Goal: Contribute content

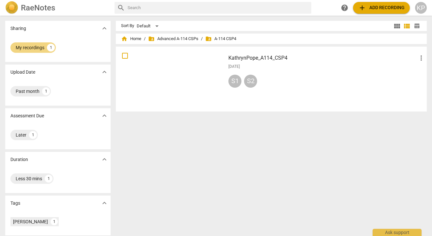
click at [193, 84] on div at bounding box center [170, 79] width 105 height 60
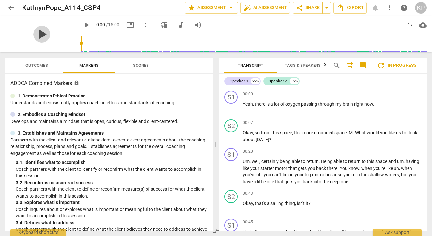
click at [43, 34] on span "play_arrow" at bounding box center [41, 34] width 17 height 17
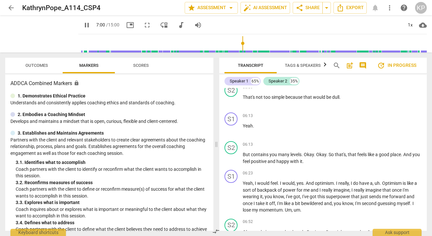
scroll to position [1278, 0]
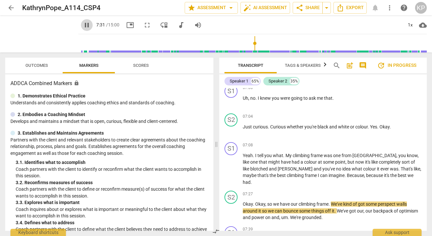
click at [83, 23] on span "pause" at bounding box center [87, 25] width 8 height 8
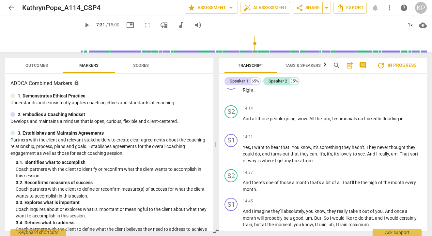
scroll to position [2560, 0]
type input "443"
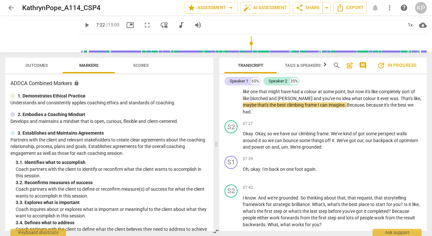
scroll to position [0, 0]
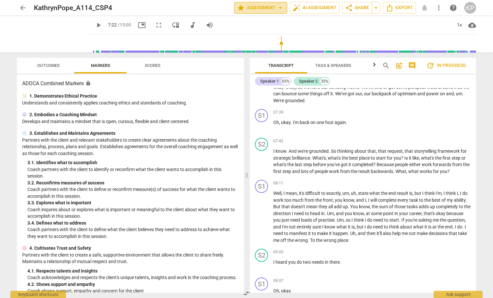
click at [279, 9] on span "arrow_drop_down" at bounding box center [281, 8] width 8 height 8
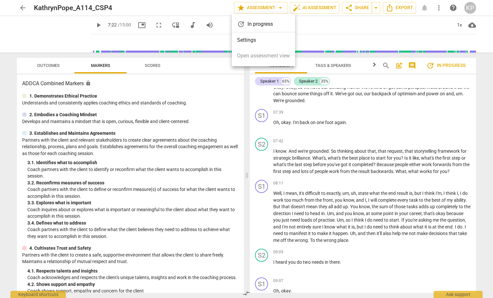
click at [315, 23] on div at bounding box center [246, 149] width 493 height 298
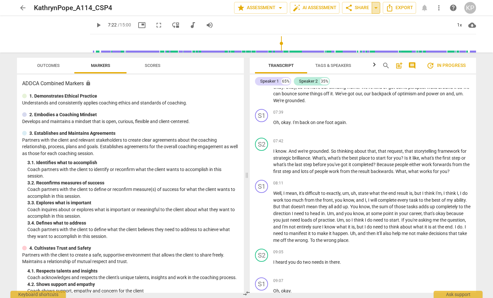
click at [376, 9] on span "arrow_drop_down" at bounding box center [376, 8] width 8 height 8
click at [402, 25] on div "play_arrow 7:22 / 15:00 picture_in_picture fullscreen move_down audiotrack volu…" at bounding box center [283, 25] width 386 height 18
click at [432, 26] on span "cloud_download" at bounding box center [473, 25] width 8 height 8
drag, startPoint x: 427, startPoint y: 30, endPoint x: 433, endPoint y: 29, distance: 6.7
click at [427, 30] on div at bounding box center [246, 149] width 493 height 298
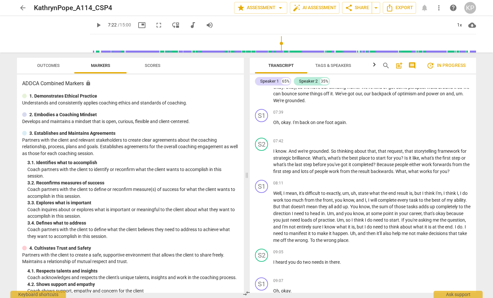
click at [24, 8] on span "arrow_back" at bounding box center [23, 8] width 8 height 8
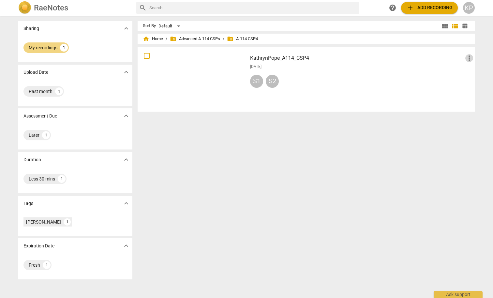
click at [432, 56] on span "more_vert" at bounding box center [470, 58] width 8 height 8
click at [148, 39] on div at bounding box center [246, 149] width 493 height 298
click at [145, 39] on span "home" at bounding box center [146, 39] width 7 height 7
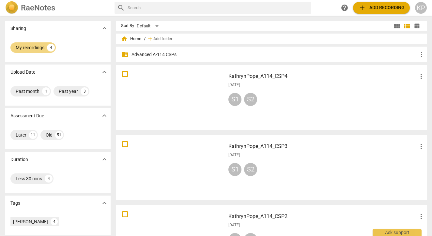
click at [248, 76] on h3 "KathrynPope_A114_CSP4" at bounding box center [322, 76] width 189 height 8
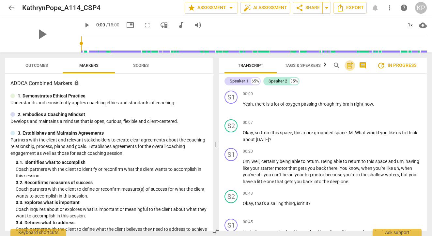
click at [349, 67] on span "post_add" at bounding box center [350, 66] width 8 height 8
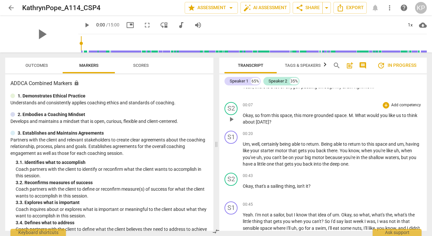
scroll to position [43, 0]
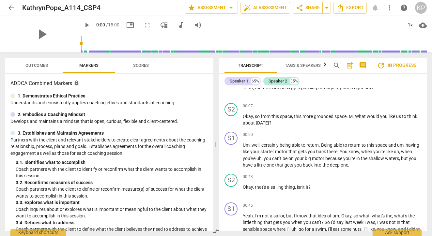
click at [348, 66] on span "post_add" at bounding box center [350, 66] width 8 height 8
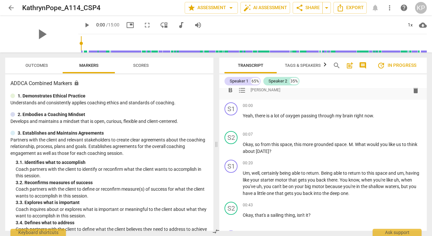
scroll to position [0, 0]
click at [286, 94] on div "format_bold format_list_bulleted [PERSON_NAME] delete" at bounding box center [323, 90] width 197 height 12
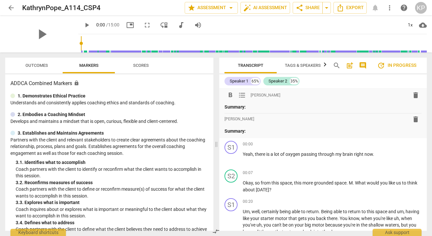
drag, startPoint x: 251, startPoint y: 106, endPoint x: 263, endPoint y: 107, distance: 12.5
click at [251, 106] on p "Summary:" at bounding box center [323, 107] width 197 height 7
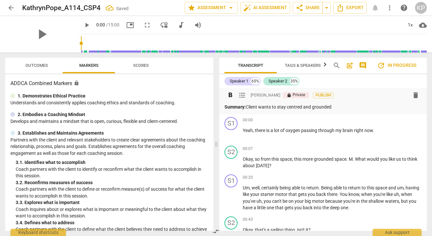
click at [335, 106] on p "Summary: Client wants to stay centred and grounded" at bounding box center [323, 107] width 197 height 7
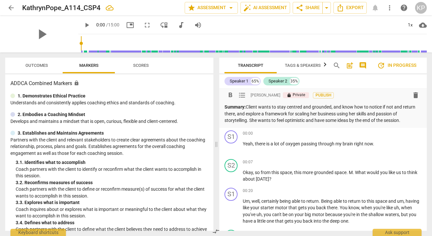
click at [333, 107] on p "Summary: Client wants to stay centred and grounded, and know how to notice if n…" at bounding box center [323, 114] width 197 height 20
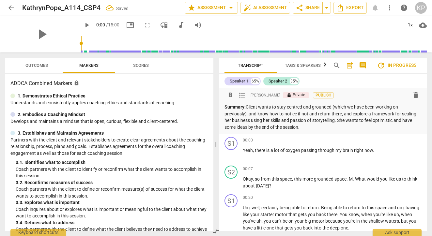
click at [343, 114] on p "Summary: Client wants to stay centred and grounded (which we have been working …" at bounding box center [323, 117] width 197 height 27
click at [380, 113] on p "Summary: Client wants to stay centred and grounded (which we have been working …" at bounding box center [323, 117] width 197 height 27
click at [388, 114] on p "Summary: Client wants to stay centred and grounded (which we have been working …" at bounding box center [323, 117] width 197 height 27
click at [247, 120] on p "Summary: Client wants to stay centred and grounded (which we have been working …" at bounding box center [323, 117] width 197 height 27
click at [383, 121] on p "Summary: Client wants to stay centred and grounded (which we have been working …" at bounding box center [323, 117] width 197 height 27
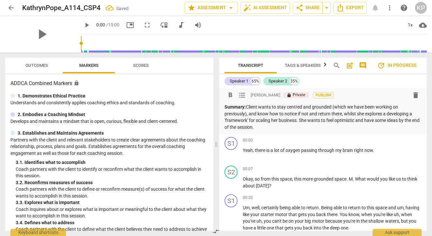
click at [300, 129] on p "Summary: Client wants to stay centred and grounded (which we have been working …" at bounding box center [323, 117] width 197 height 27
click at [319, 96] on span "Publish" at bounding box center [324, 96] width 10 height 6
click at [326, 137] on div "00:00 + Add competency keyboard_arrow_right" at bounding box center [332, 140] width 179 height 7
click at [150, 89] on div "ADDCA Combined Markers lock 1. Demonstrates Ethical Practice Understands and co…" at bounding box center [109, 152] width 208 height 157
